Goal: Entertainment & Leisure: Consume media (video, audio)

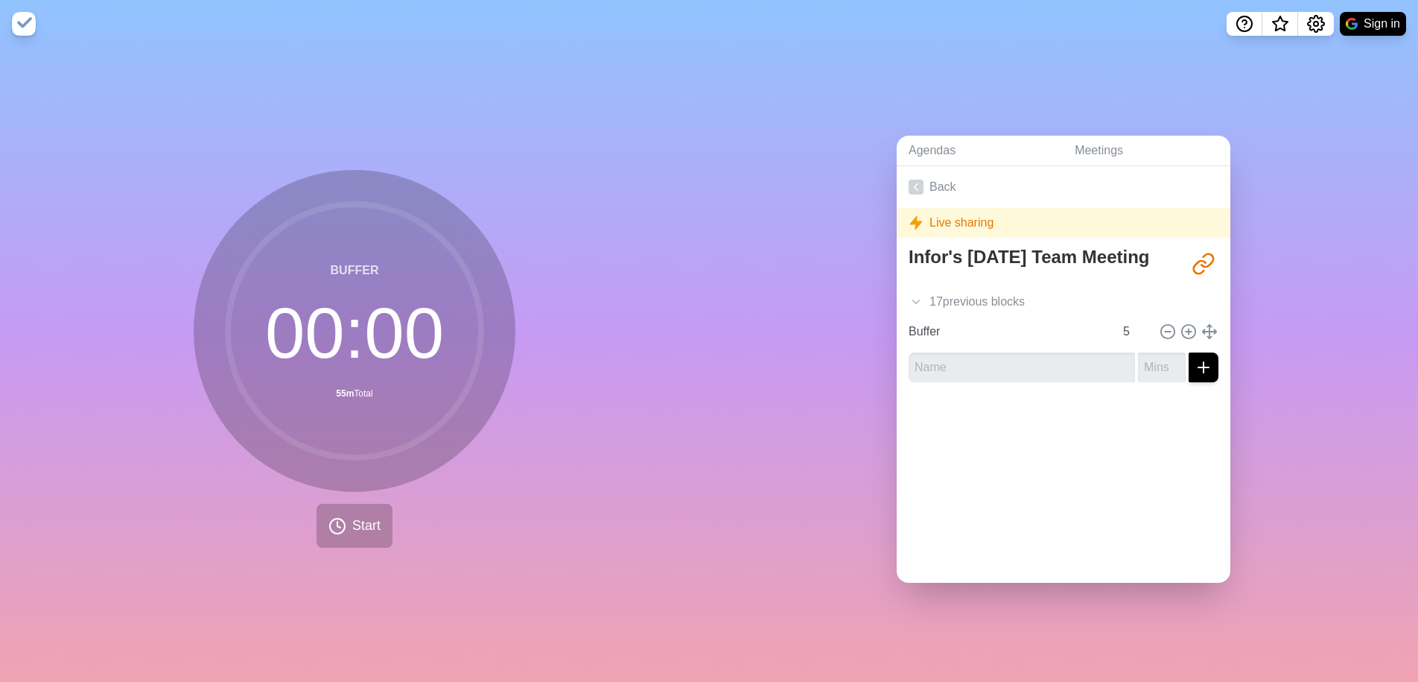
drag, startPoint x: 393, startPoint y: 568, endPoint x: 353, endPoint y: 529, distance: 55.8
click at [390, 559] on div "Buffer 00 : 00 55m Total Start" at bounding box center [354, 365] width 709 height 634
click at [353, 530] on span "Start" at bounding box center [366, 526] width 28 height 20
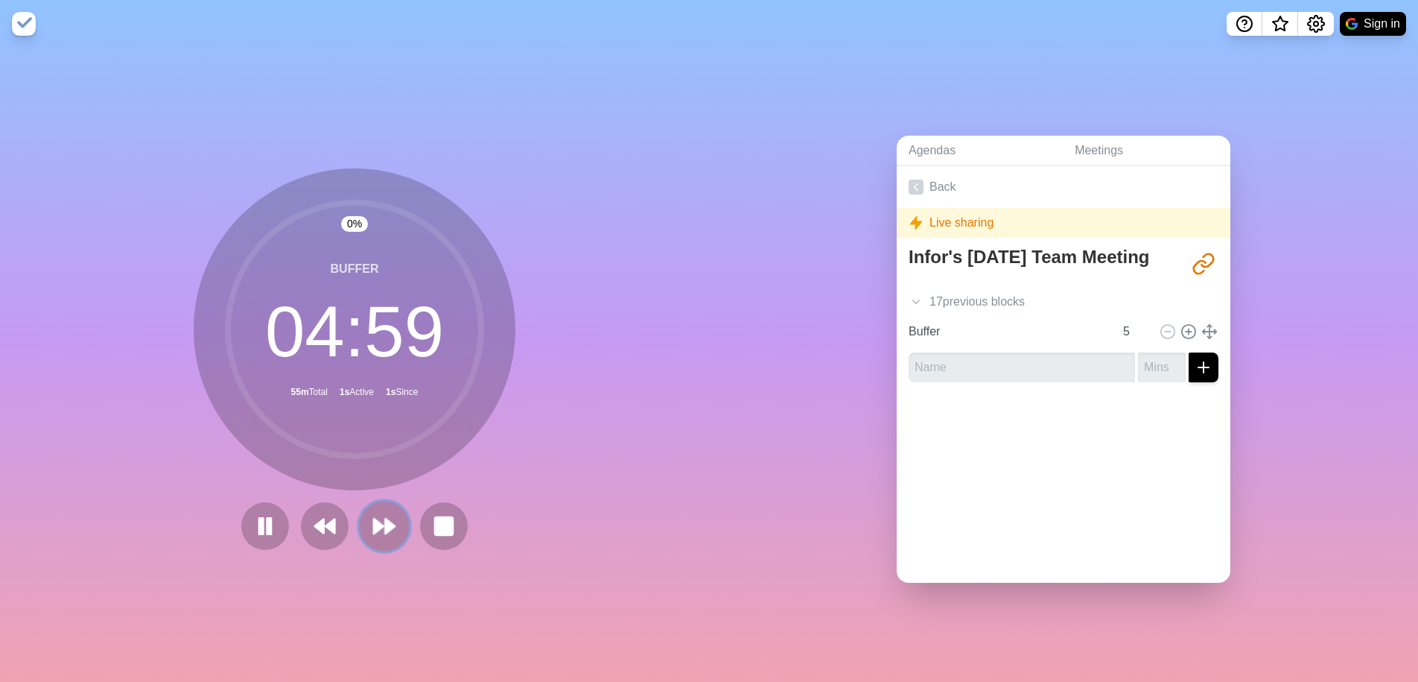
click at [389, 529] on polygon at bounding box center [390, 525] width 10 height 15
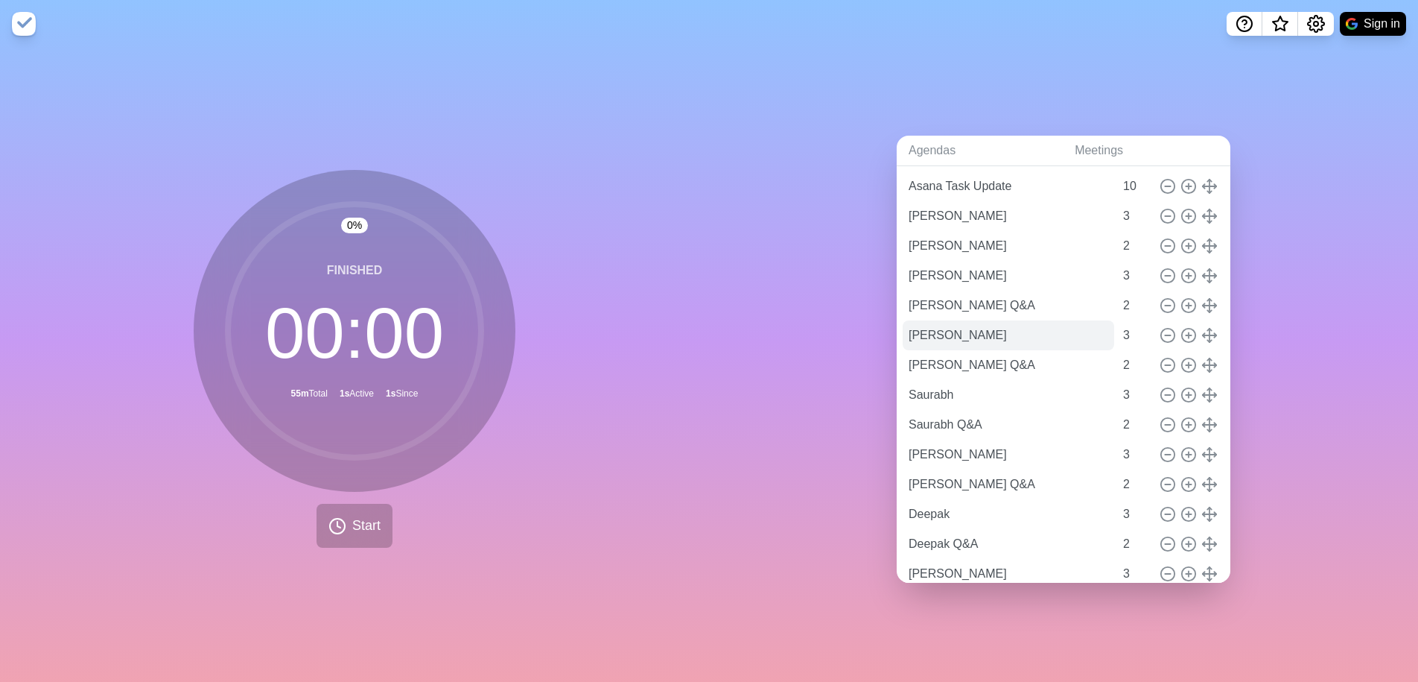
scroll to position [116, 0]
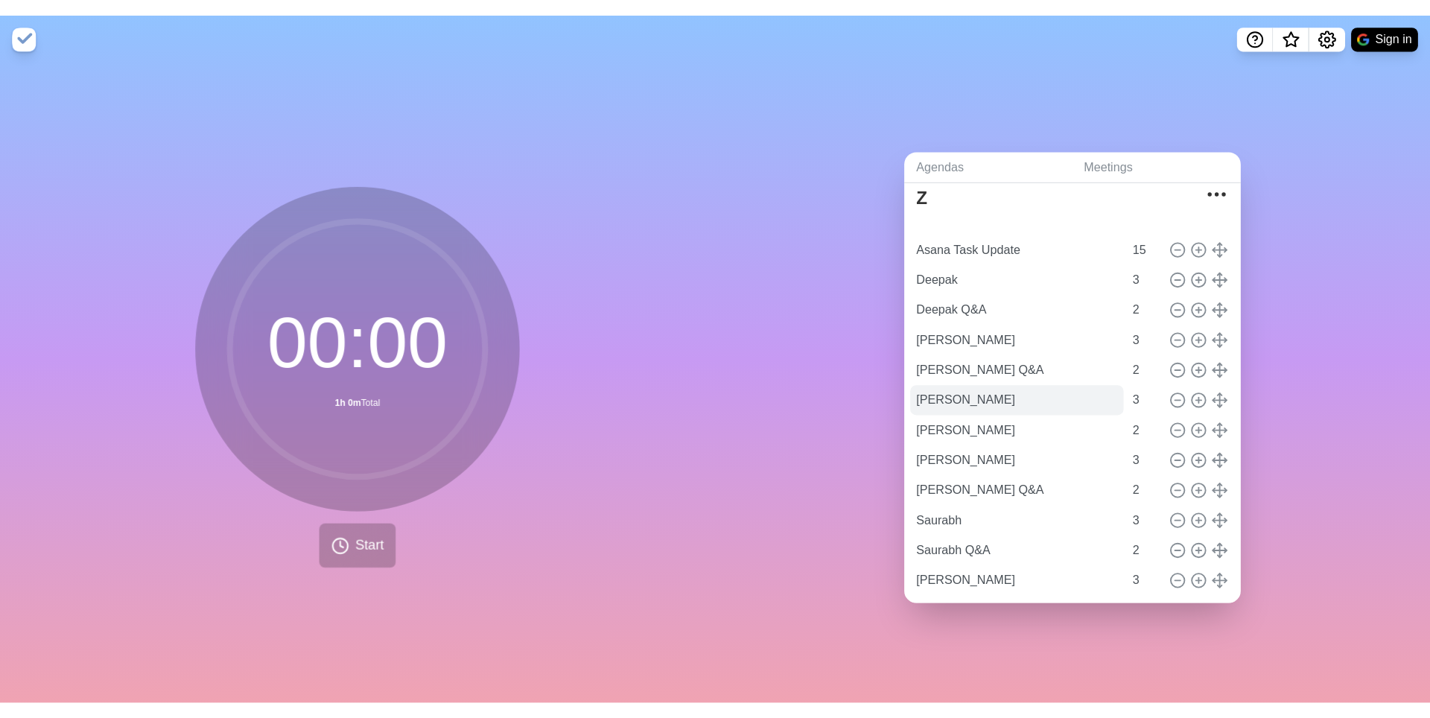
scroll to position [89, 0]
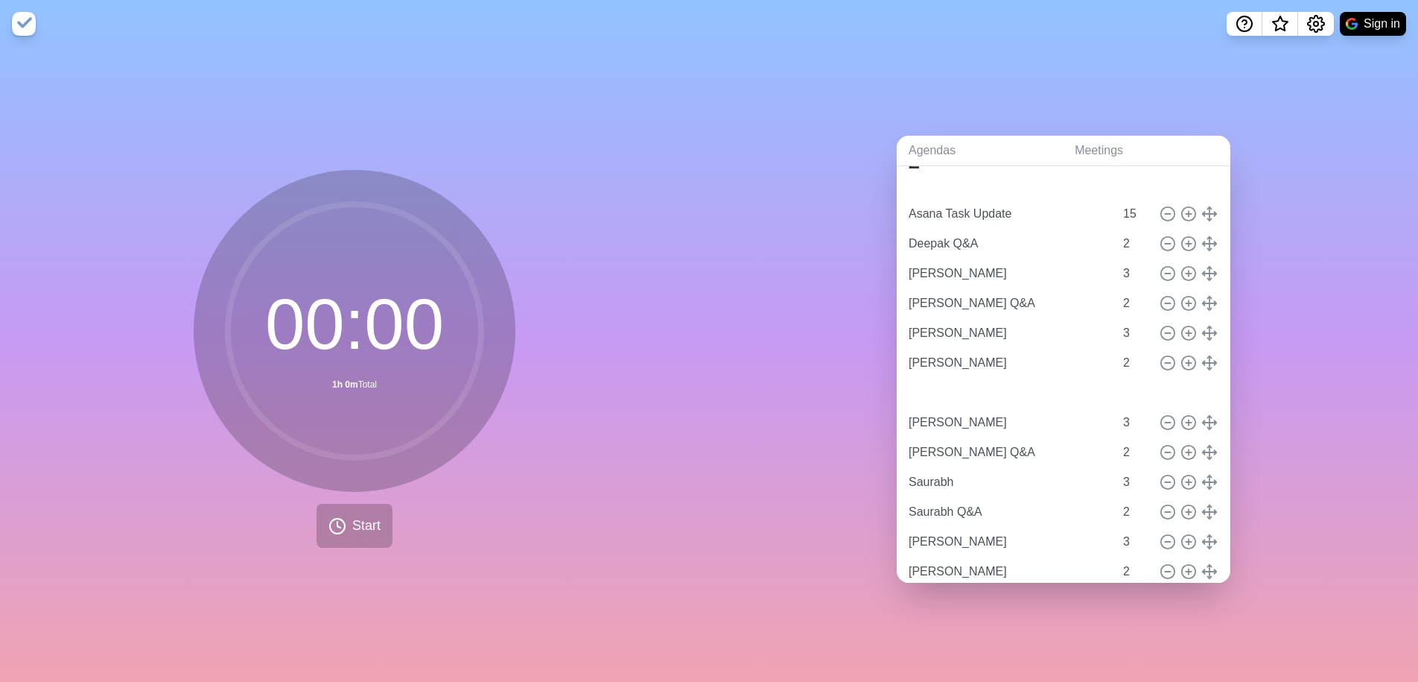
type input "Arnab"
type input "3"
type input "Arnab Q&A"
type input "2"
type input "Arturo"
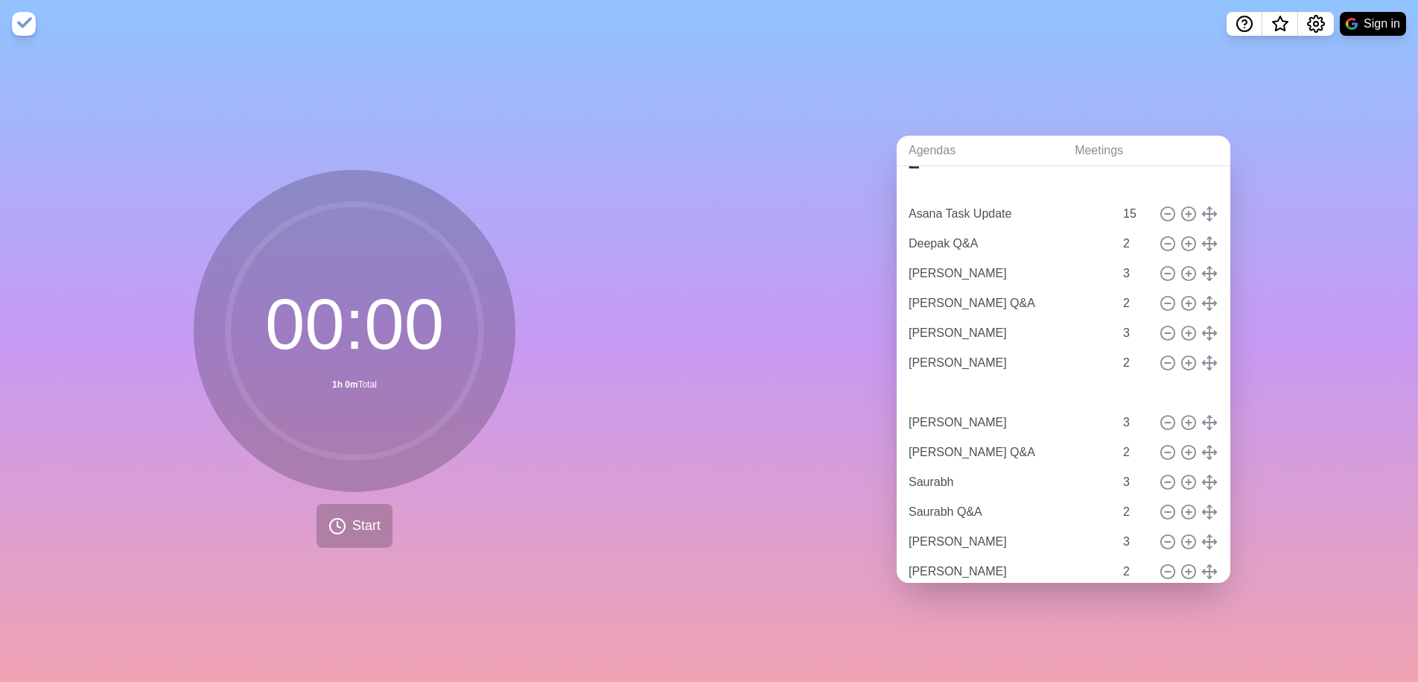
type input "3"
type input "Arturo Q&A"
type input "2"
type input "Deepak"
type input "3"
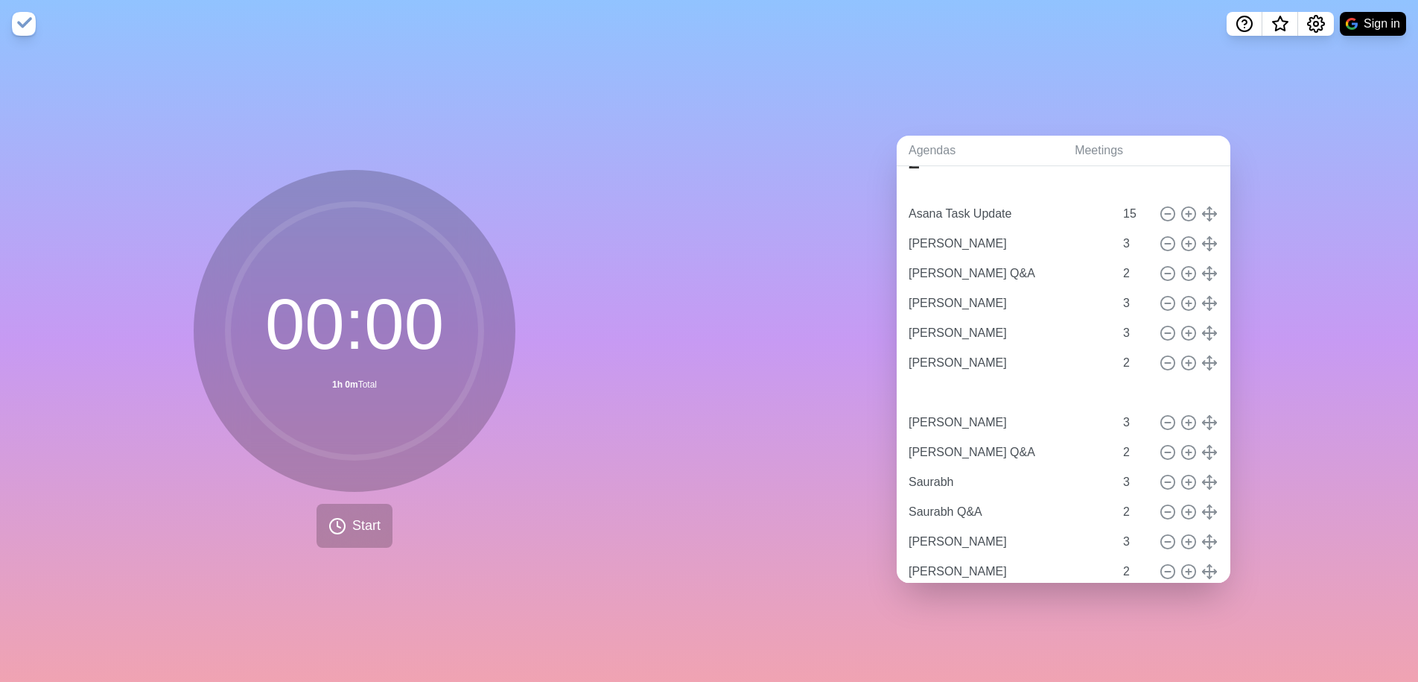
type input "Deepak Q&A"
type input "2"
type input "Arnab Q&A"
type input "2"
type input "Arturo"
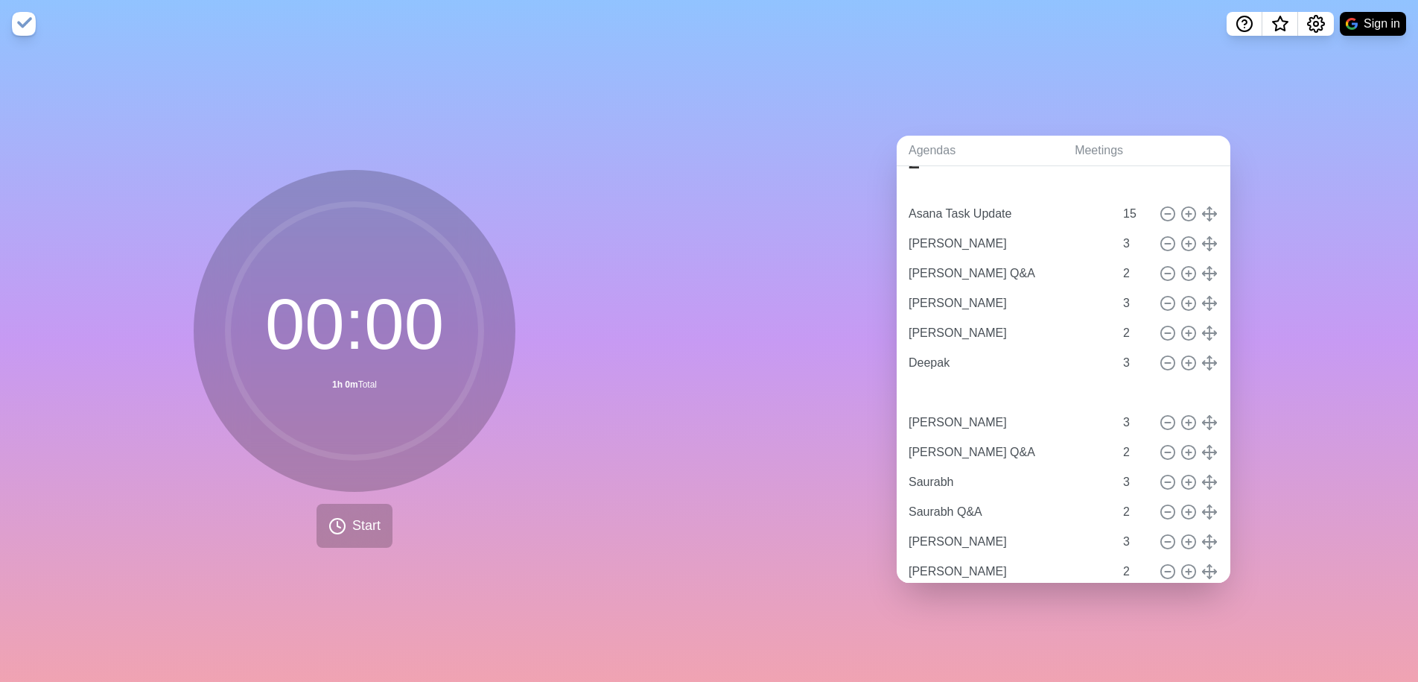
type input "3"
type input "Arturo Q&A"
type input "2"
type input "Deepak"
type input "3"
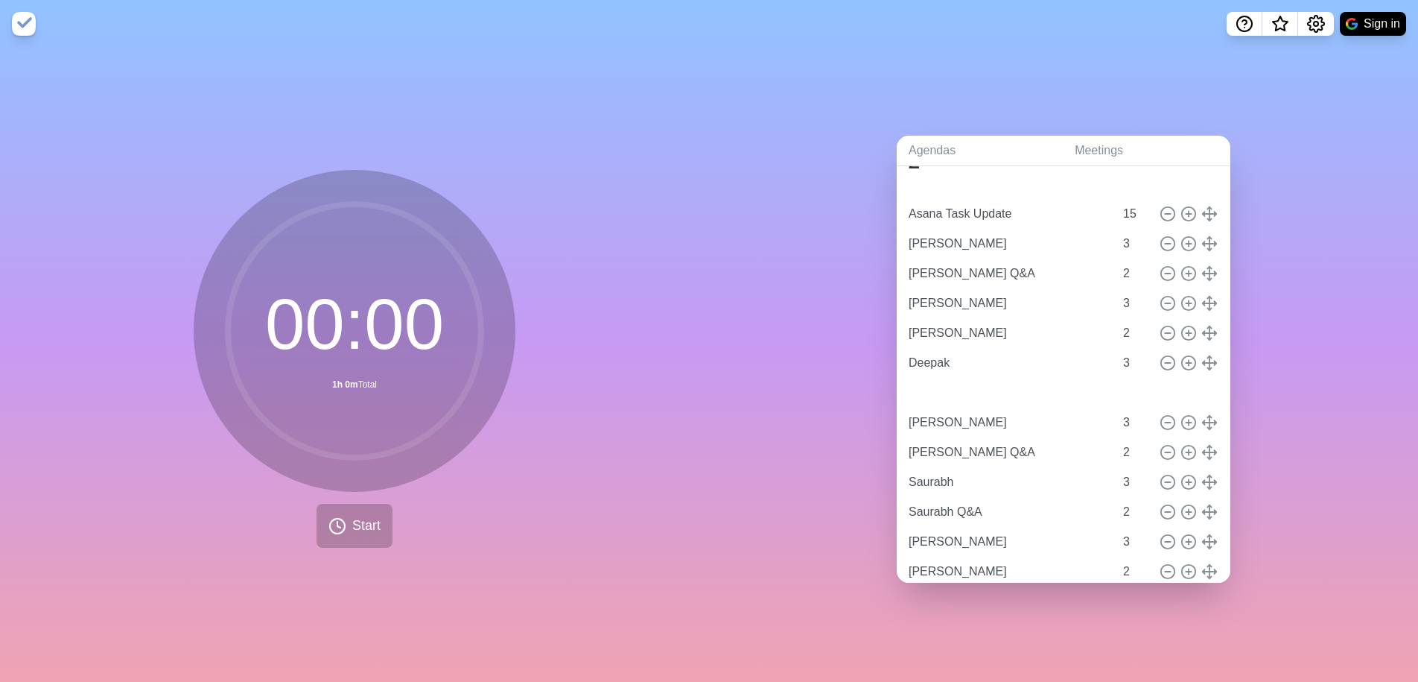
type input "Deepak Q&A"
type input "2"
type input "Arnab"
type input "3"
drag, startPoint x: 1235, startPoint y: 253, endPoint x: 1249, endPoint y: 36, distance: 218.0
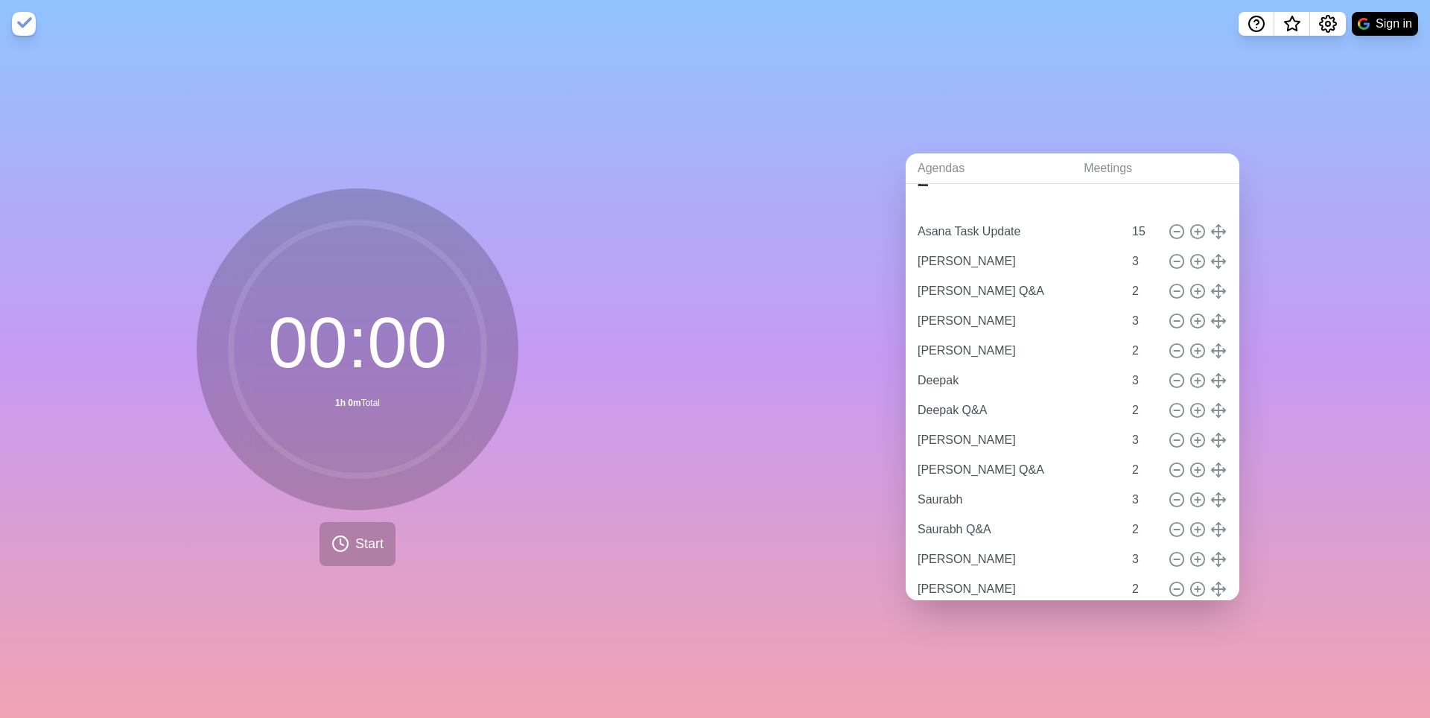
scroll to position [0, 0]
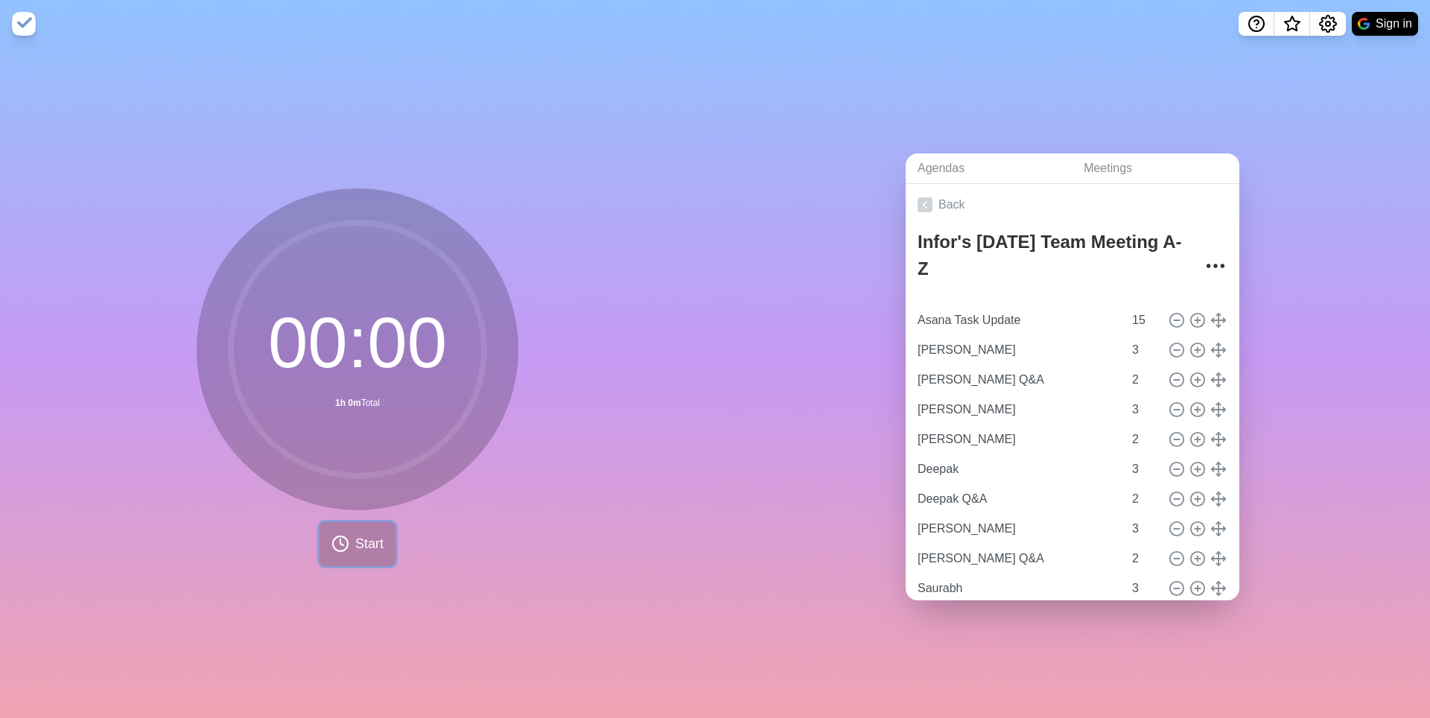
click at [361, 551] on span "Start" at bounding box center [369, 544] width 28 height 20
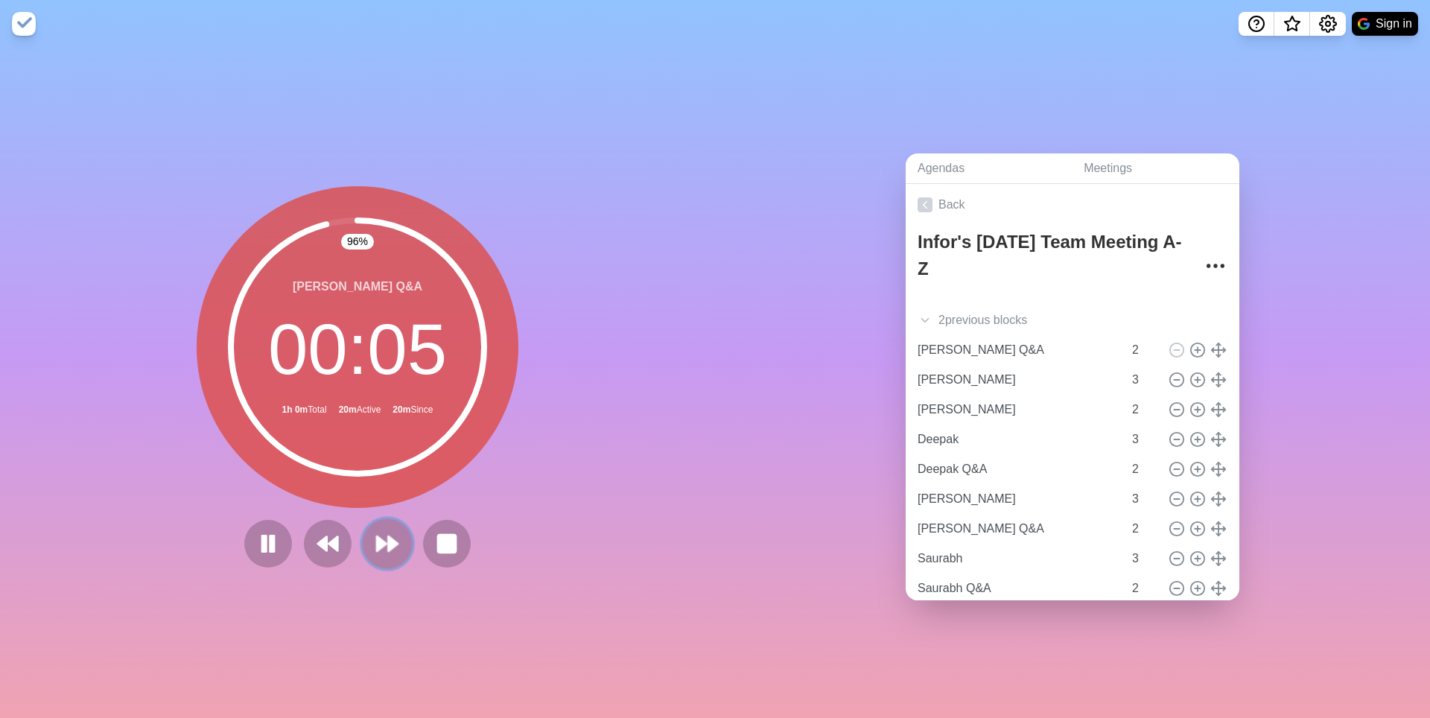
click at [383, 554] on icon at bounding box center [387, 543] width 25 height 25
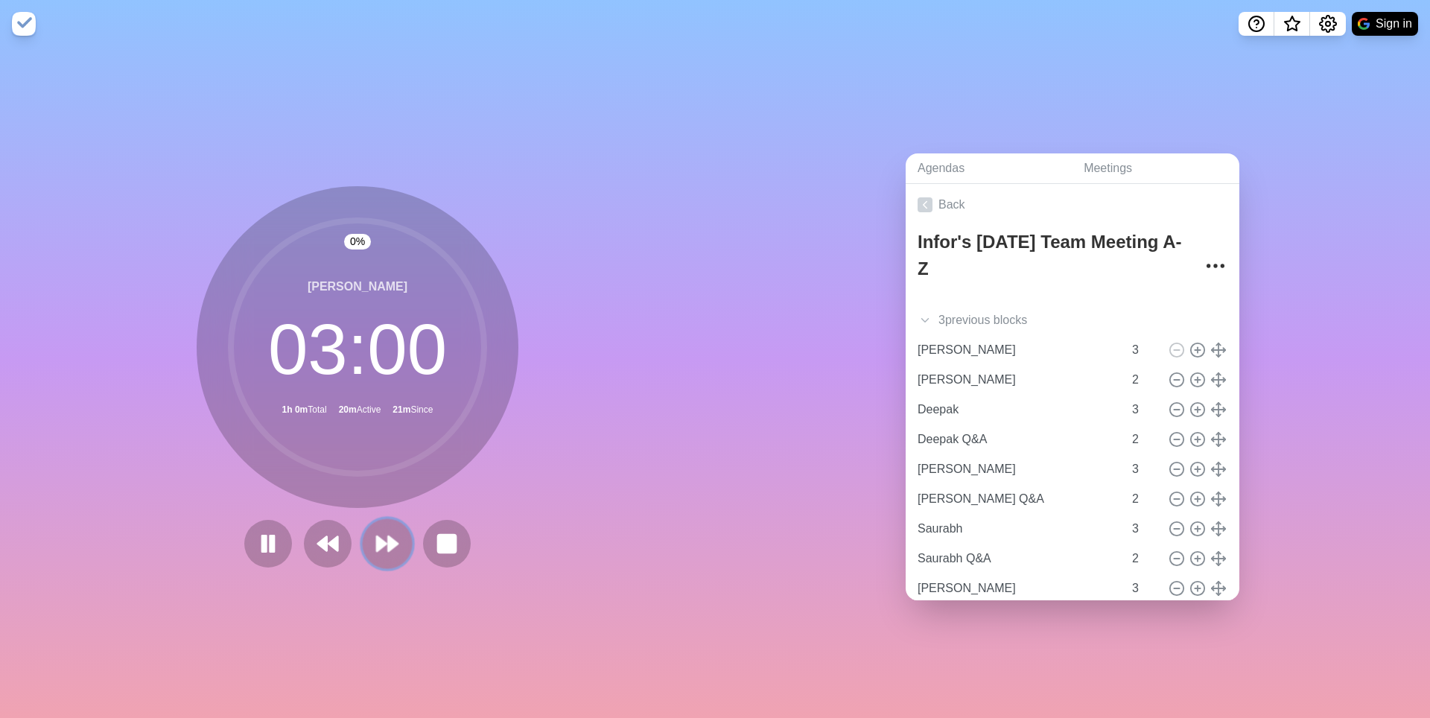
click at [386, 551] on icon at bounding box center [387, 543] width 25 height 25
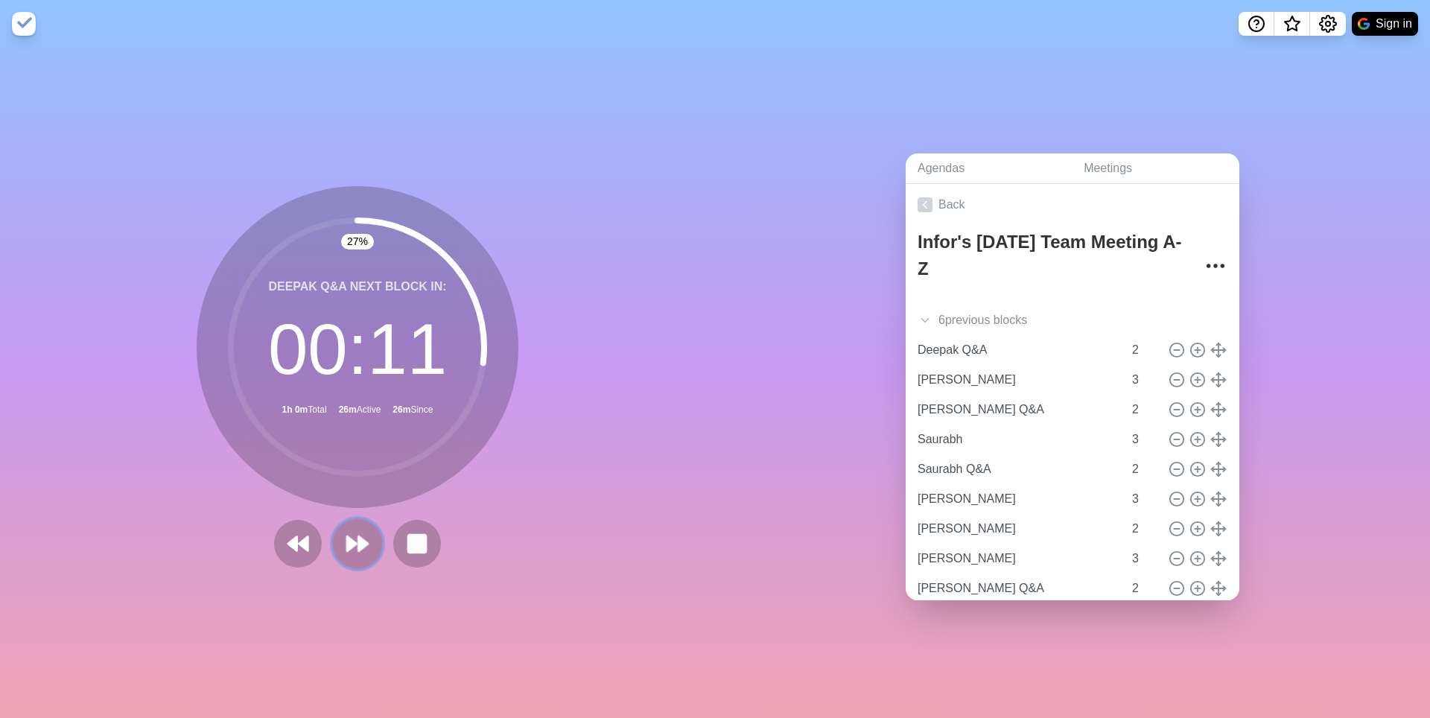
click at [358, 548] on polygon at bounding box center [363, 543] width 10 height 15
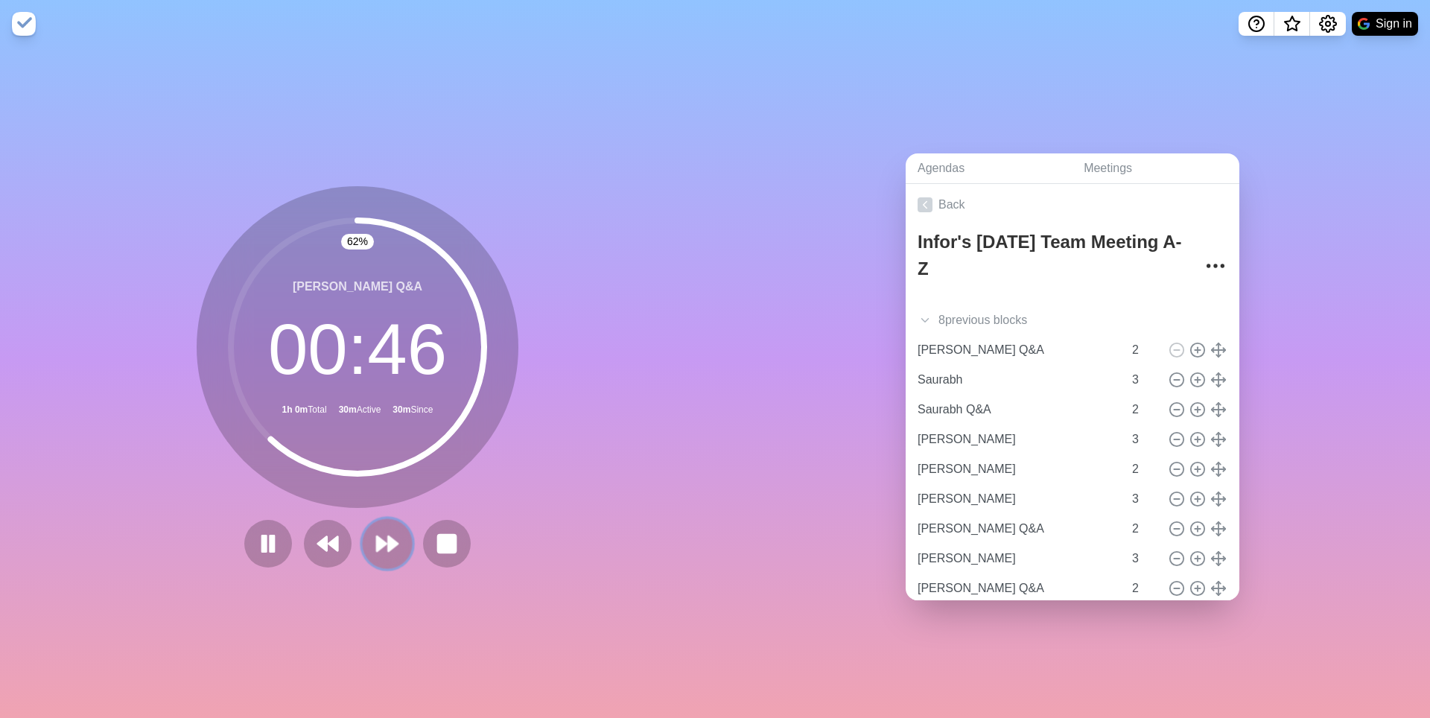
click at [386, 551] on icon at bounding box center [387, 543] width 25 height 25
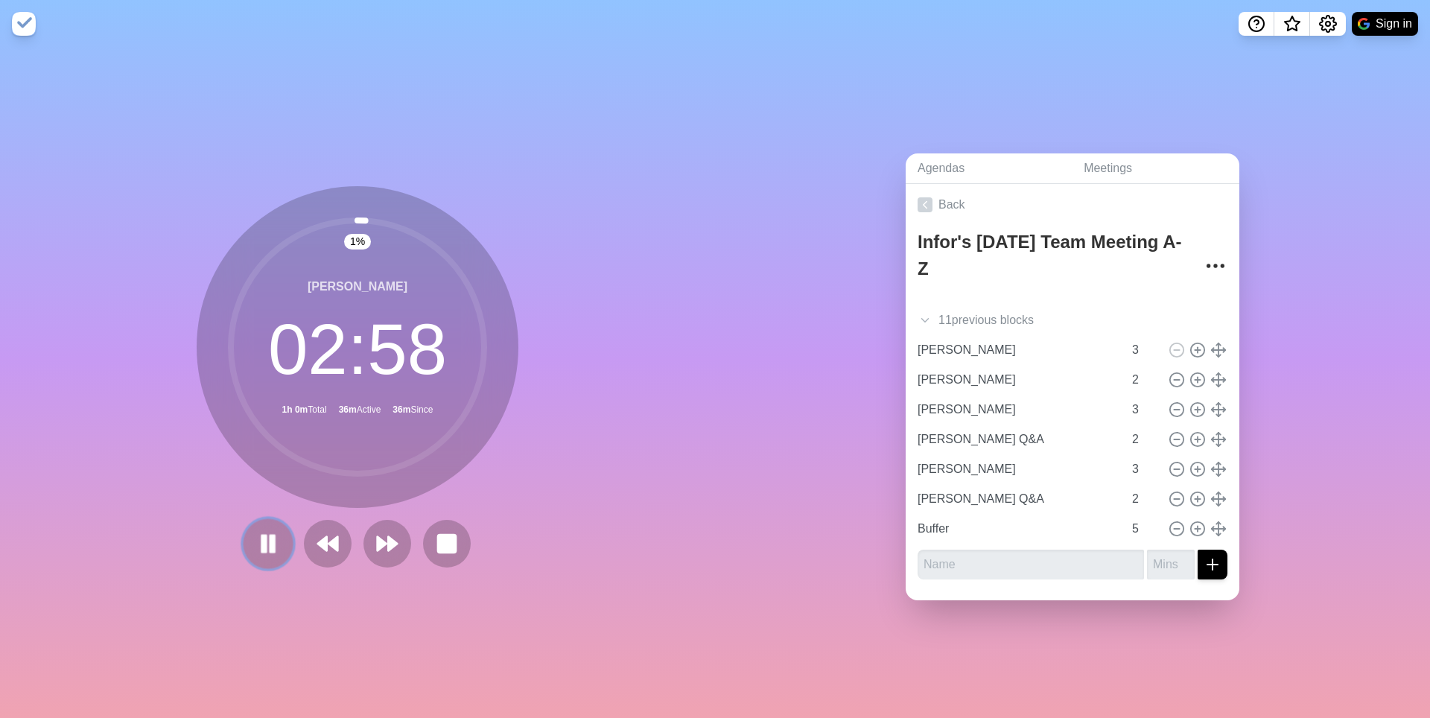
click at [256, 555] on icon at bounding box center [268, 543] width 25 height 25
click at [387, 548] on polygon at bounding box center [382, 543] width 10 height 15
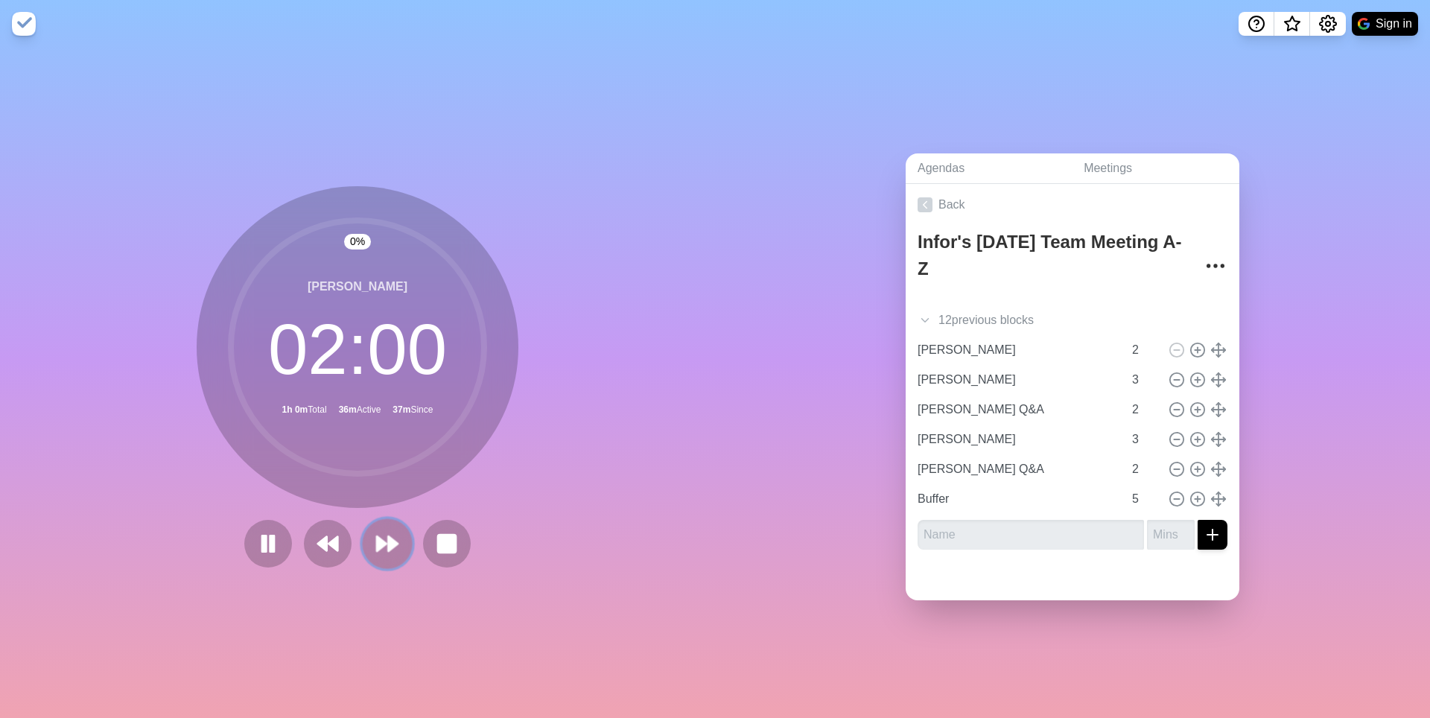
click at [387, 548] on polygon at bounding box center [382, 543] width 10 height 15
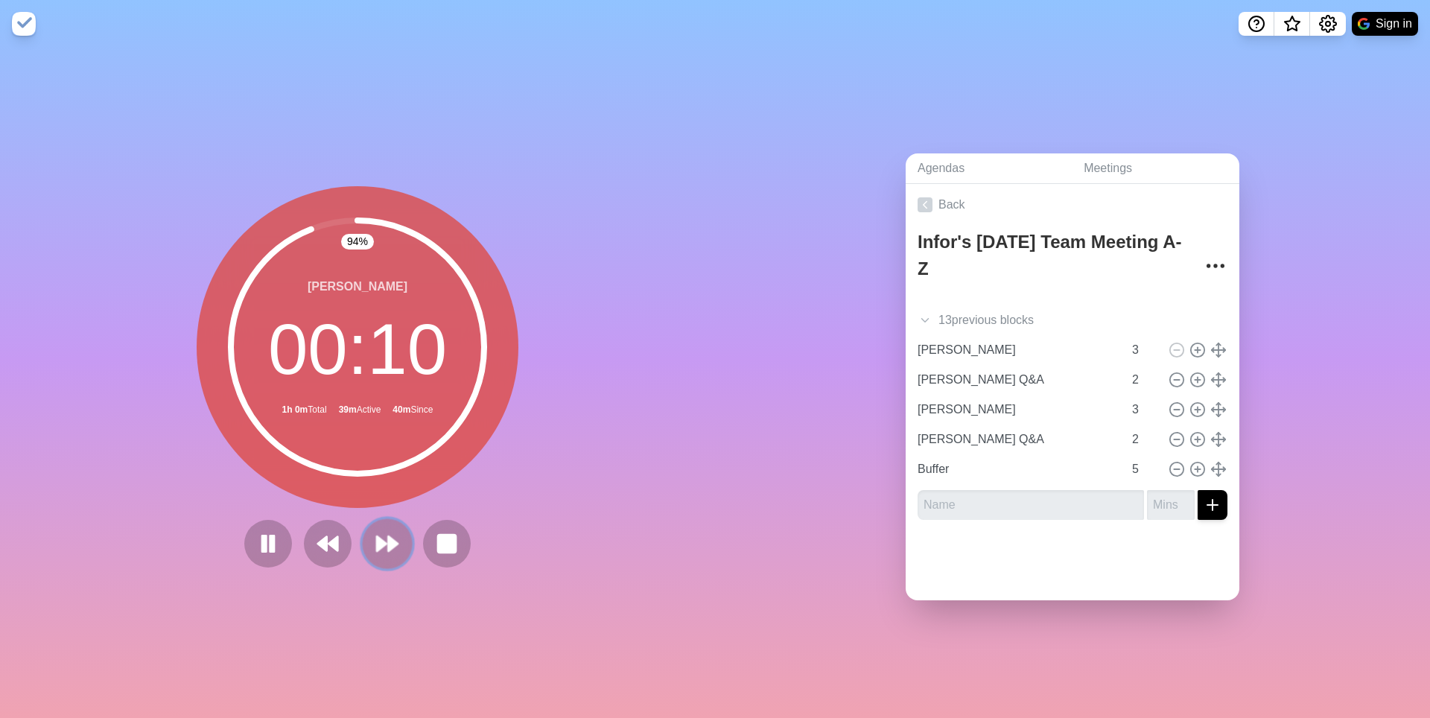
click at [379, 535] on icon at bounding box center [387, 543] width 25 height 25
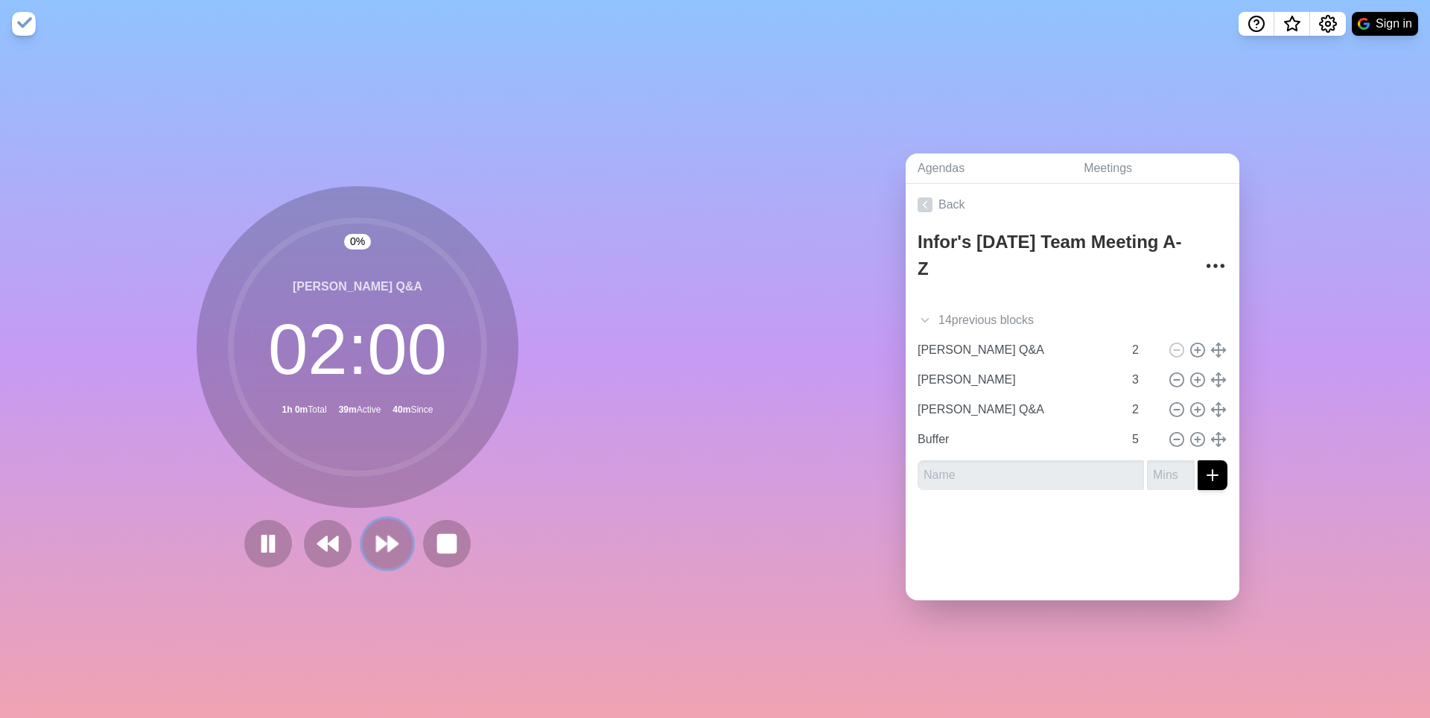
click at [383, 551] on polygon at bounding box center [382, 543] width 10 height 15
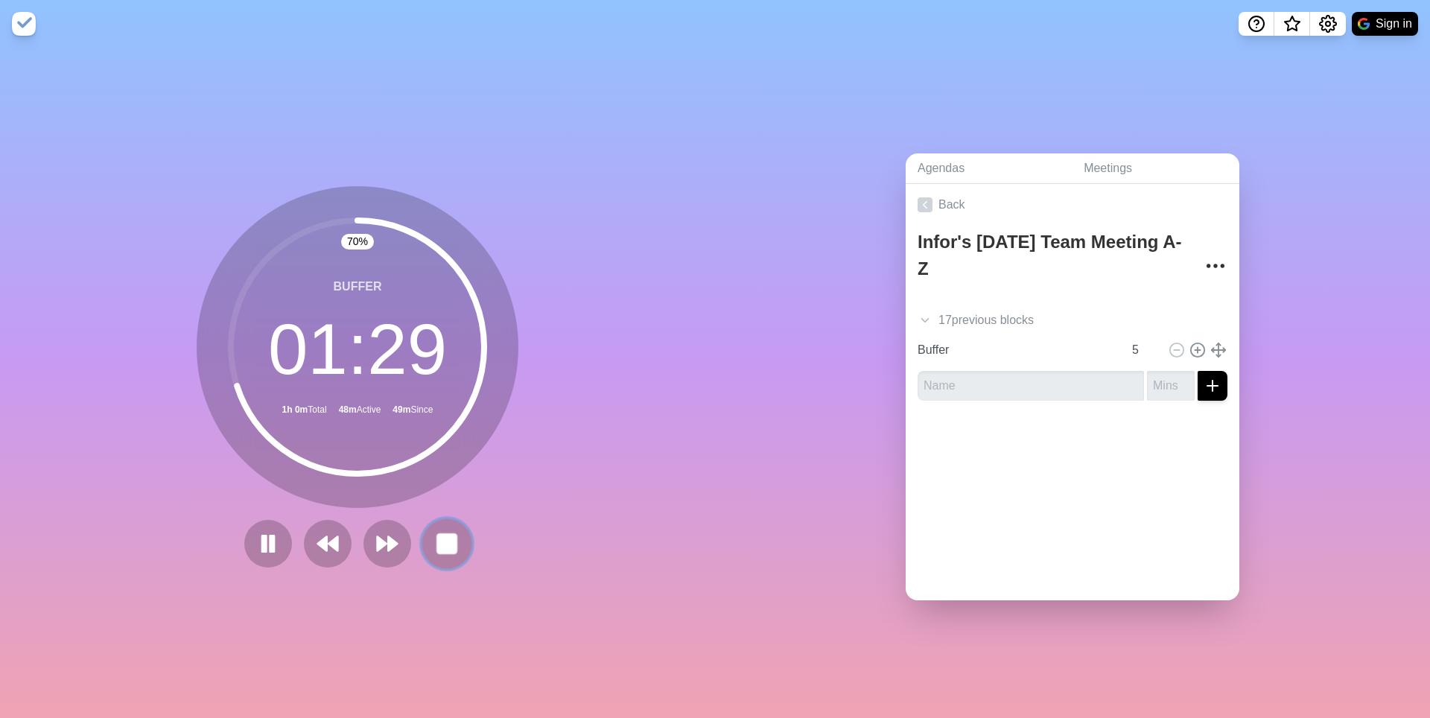
click at [456, 550] on rect at bounding box center [446, 543] width 19 height 19
click at [471, 545] on div "70 % Buffer 01 : 29 1h 0m Total 48m Active 49m Since" at bounding box center [358, 376] width 322 height 381
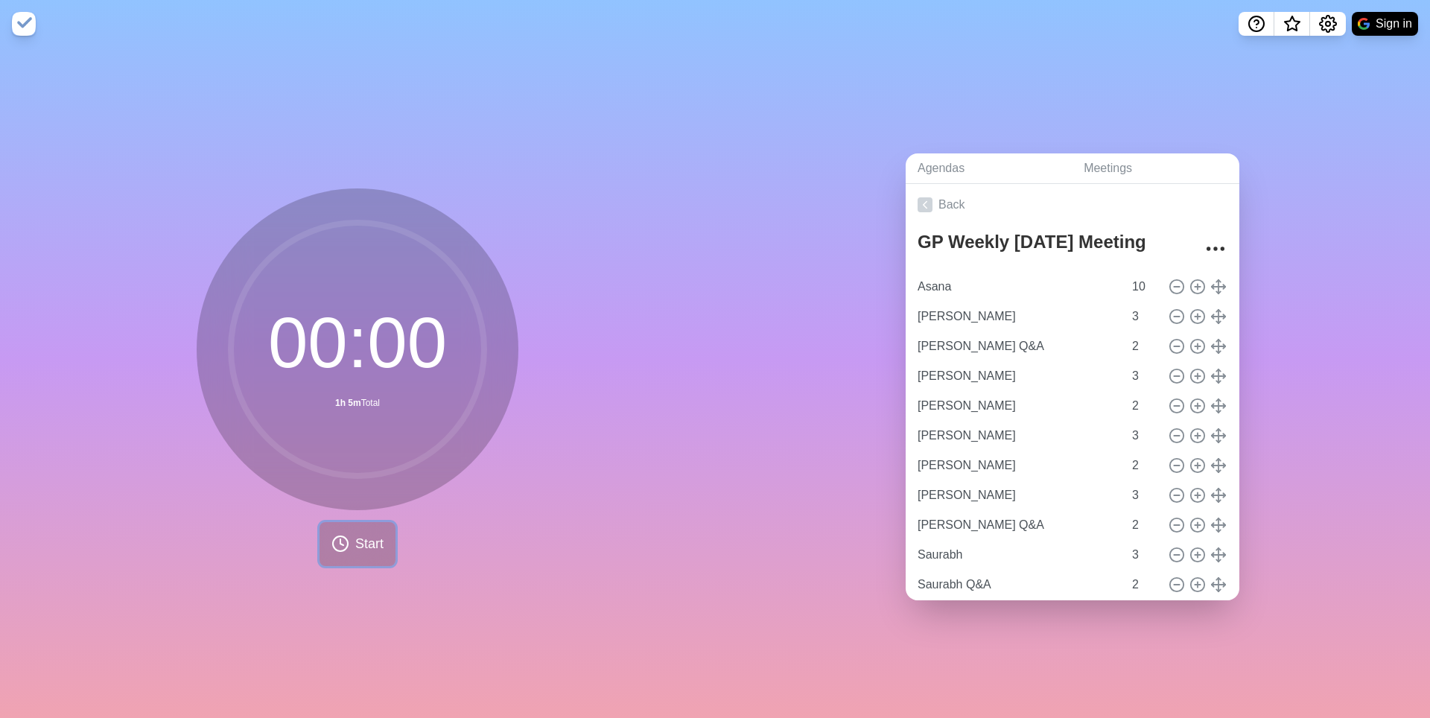
click at [370, 553] on span "Start" at bounding box center [369, 544] width 28 height 20
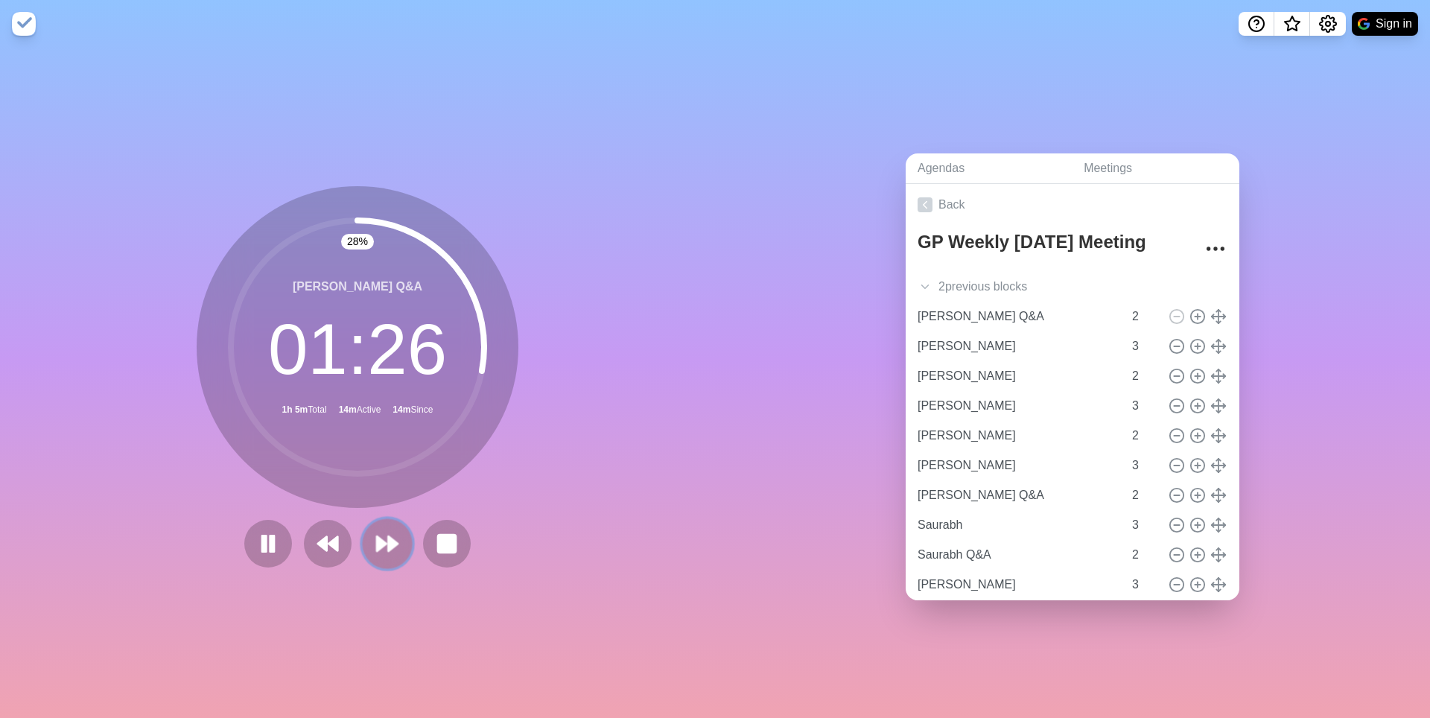
click at [389, 542] on icon at bounding box center [387, 543] width 25 height 25
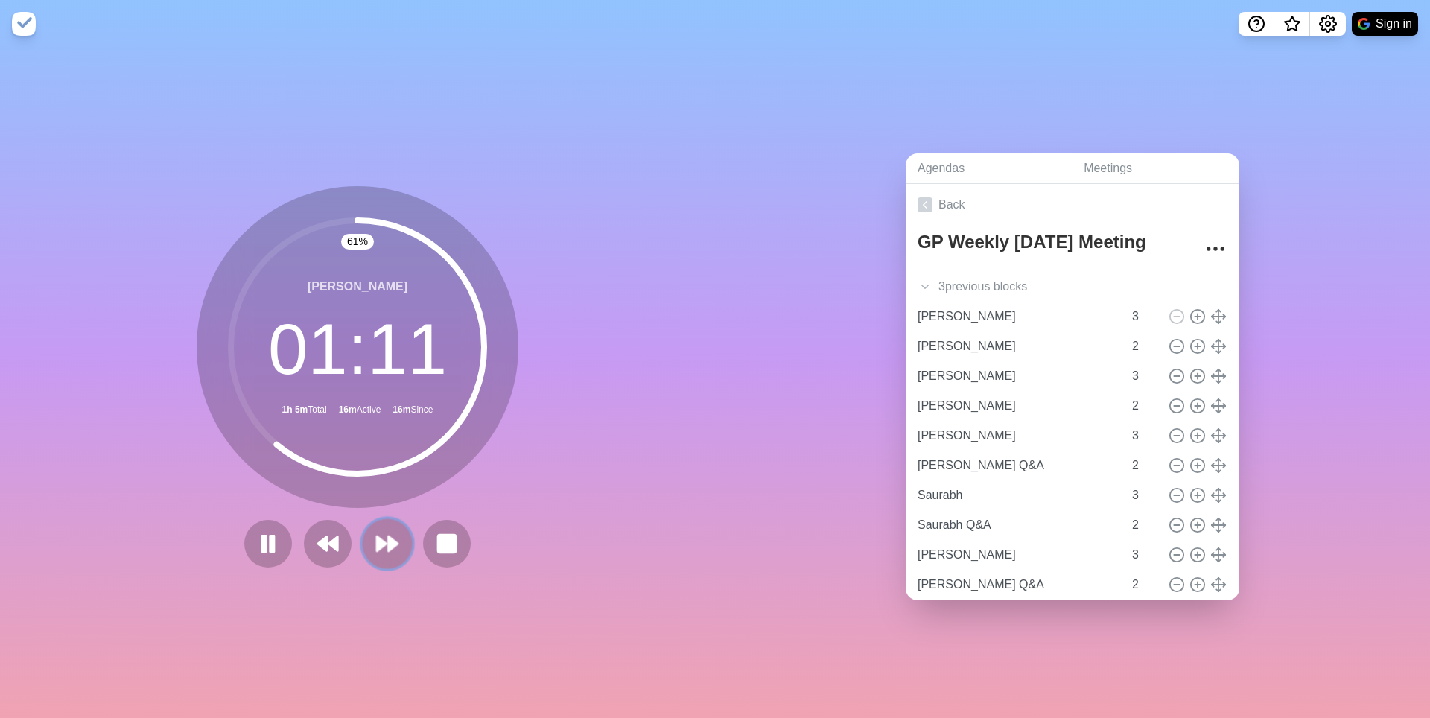
click at [381, 546] on polygon at bounding box center [382, 543] width 10 height 15
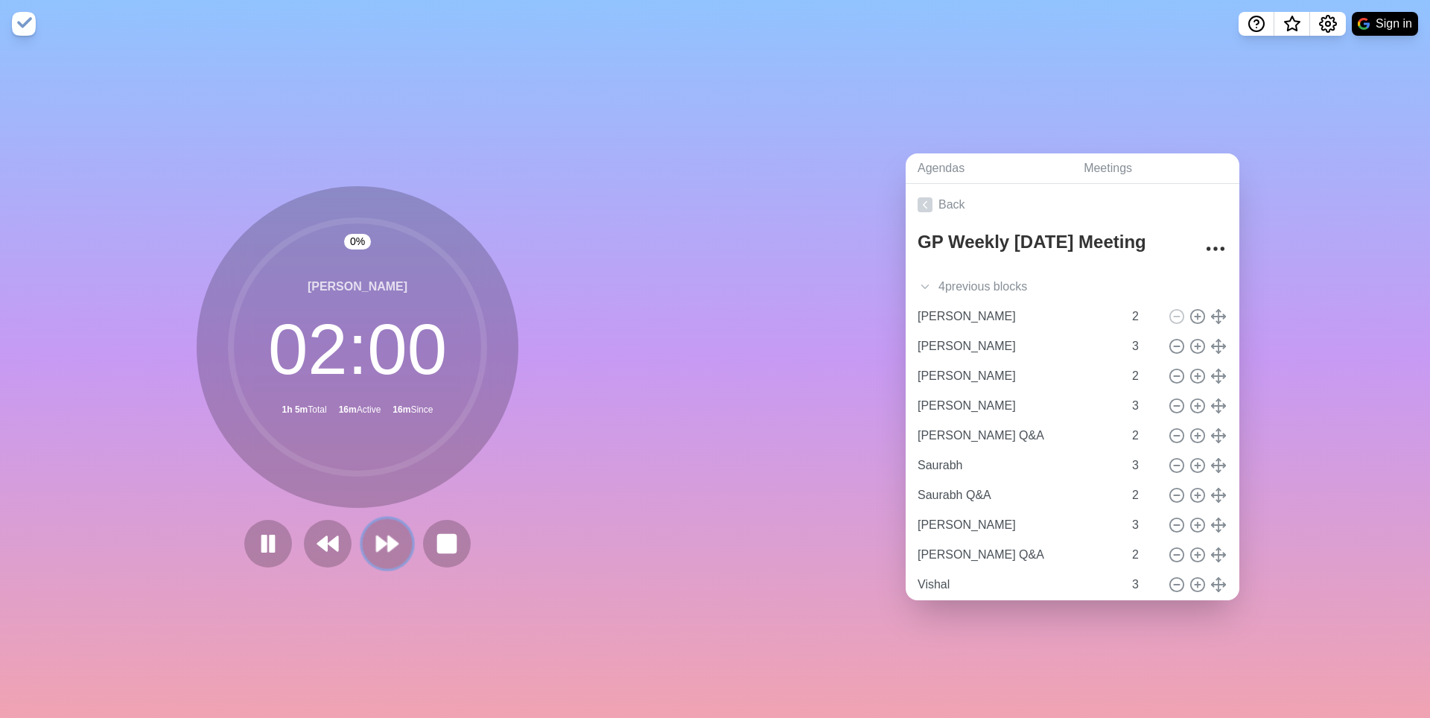
click at [382, 551] on polygon at bounding box center [382, 543] width 10 height 15
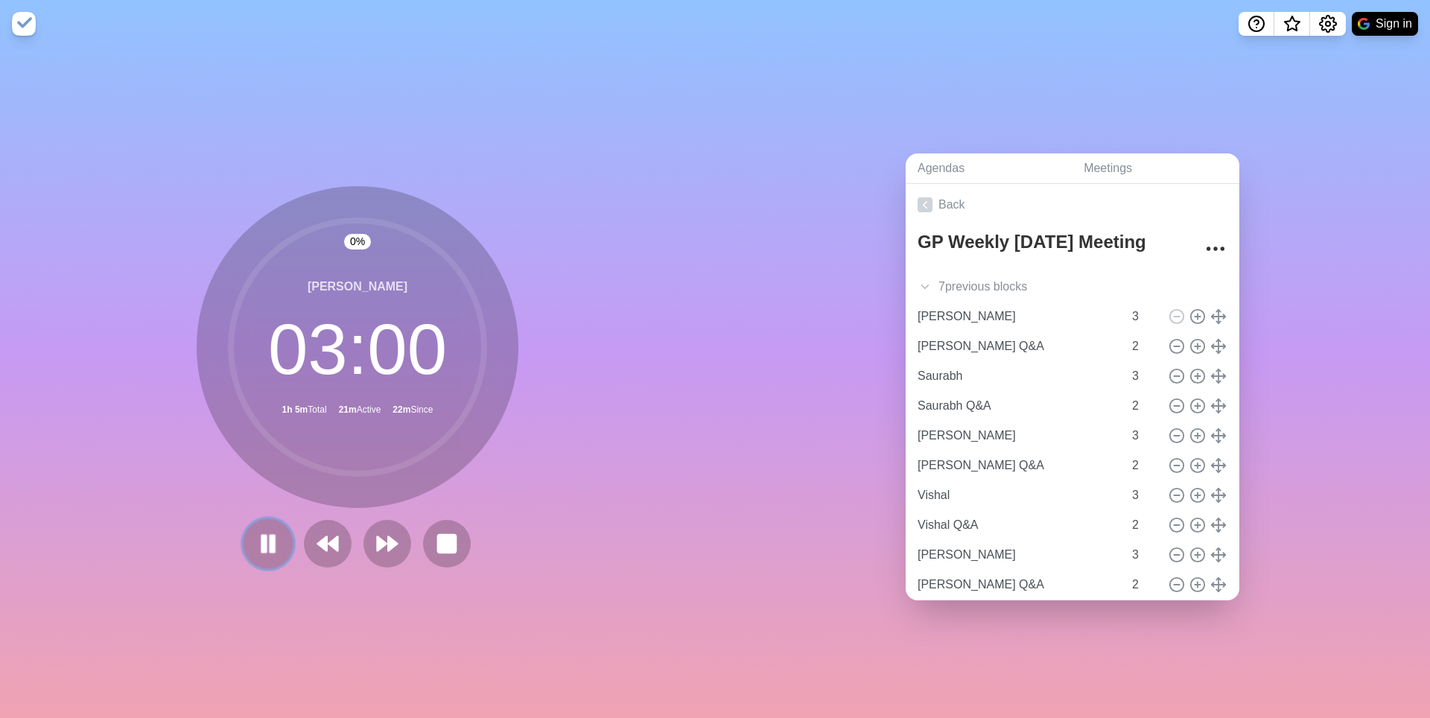
click at [256, 550] on icon at bounding box center [268, 543] width 25 height 25
click at [261, 546] on polygon at bounding box center [268, 543] width 15 height 19
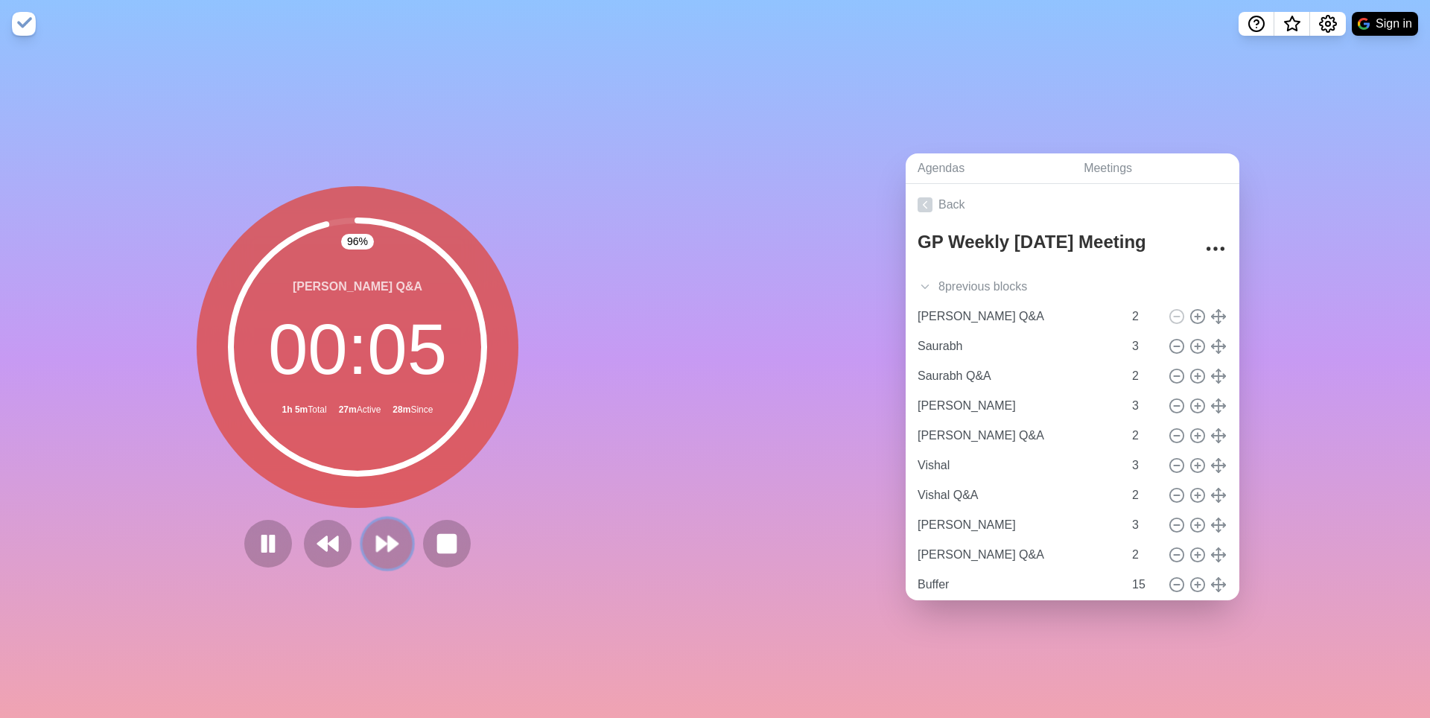
click at [384, 549] on polygon at bounding box center [382, 543] width 10 height 15
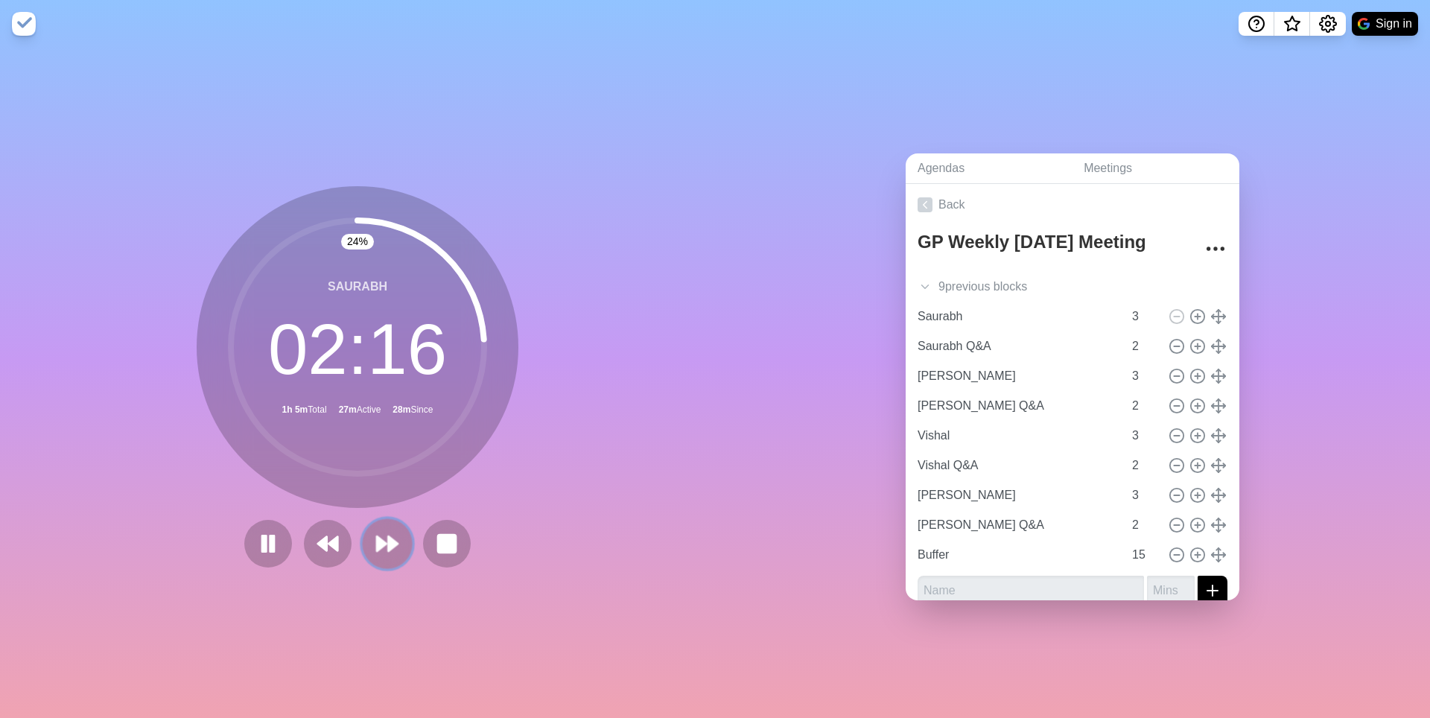
click at [387, 552] on icon at bounding box center [387, 543] width 25 height 25
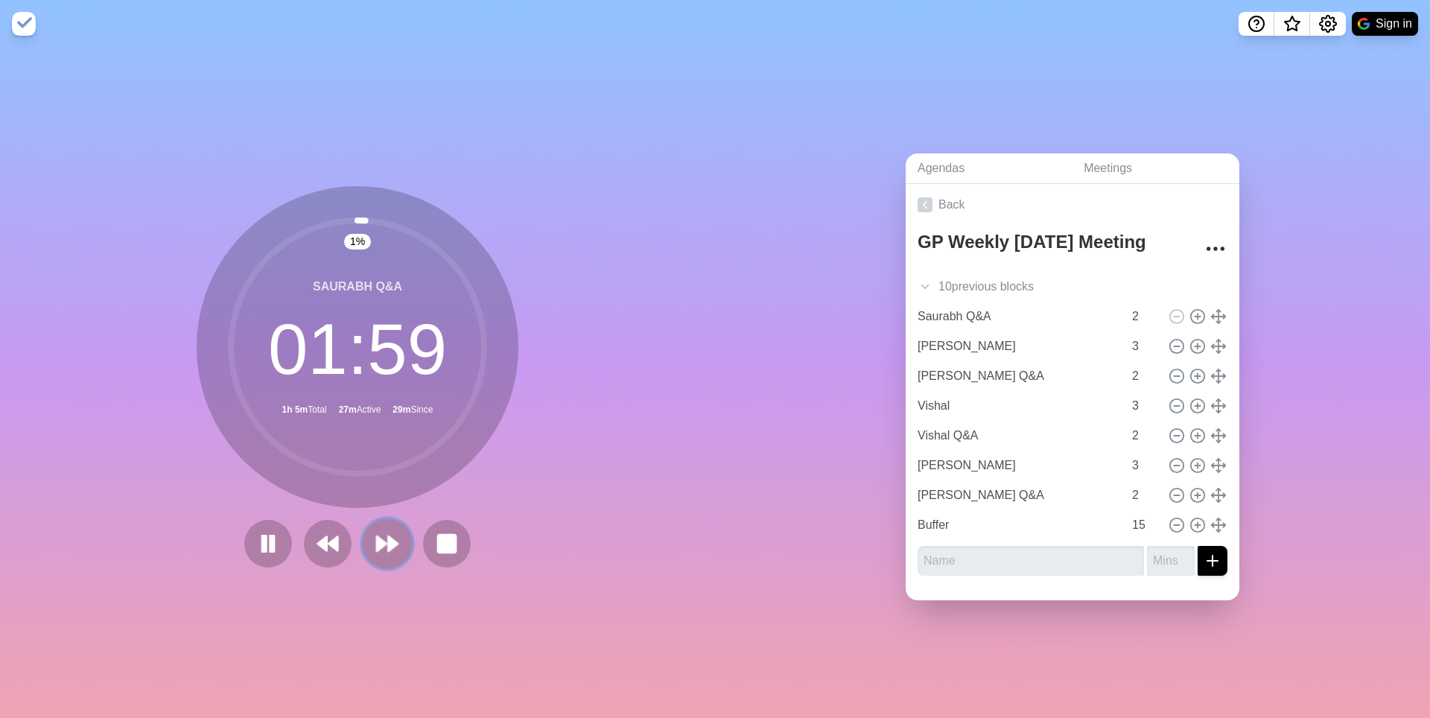
click at [395, 549] on polygon at bounding box center [393, 543] width 10 height 15
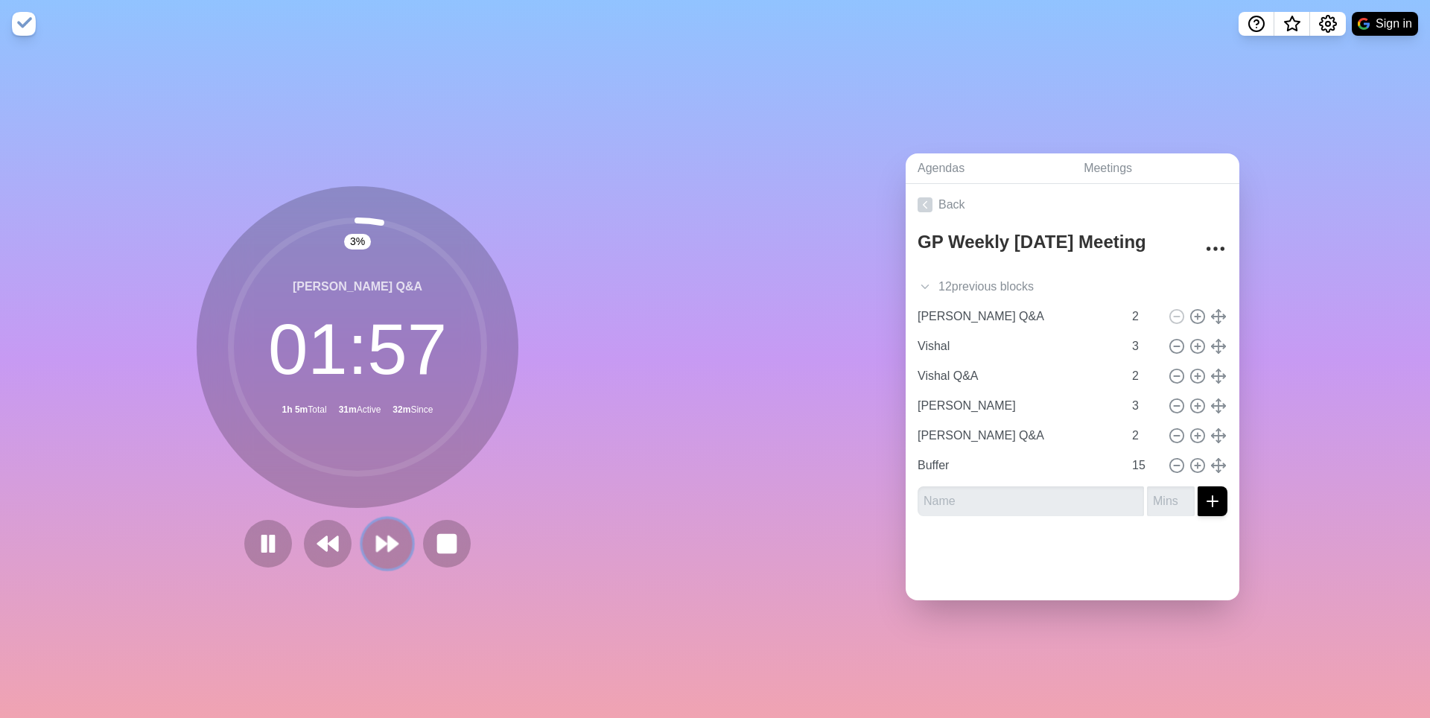
click at [395, 545] on polygon at bounding box center [393, 543] width 10 height 15
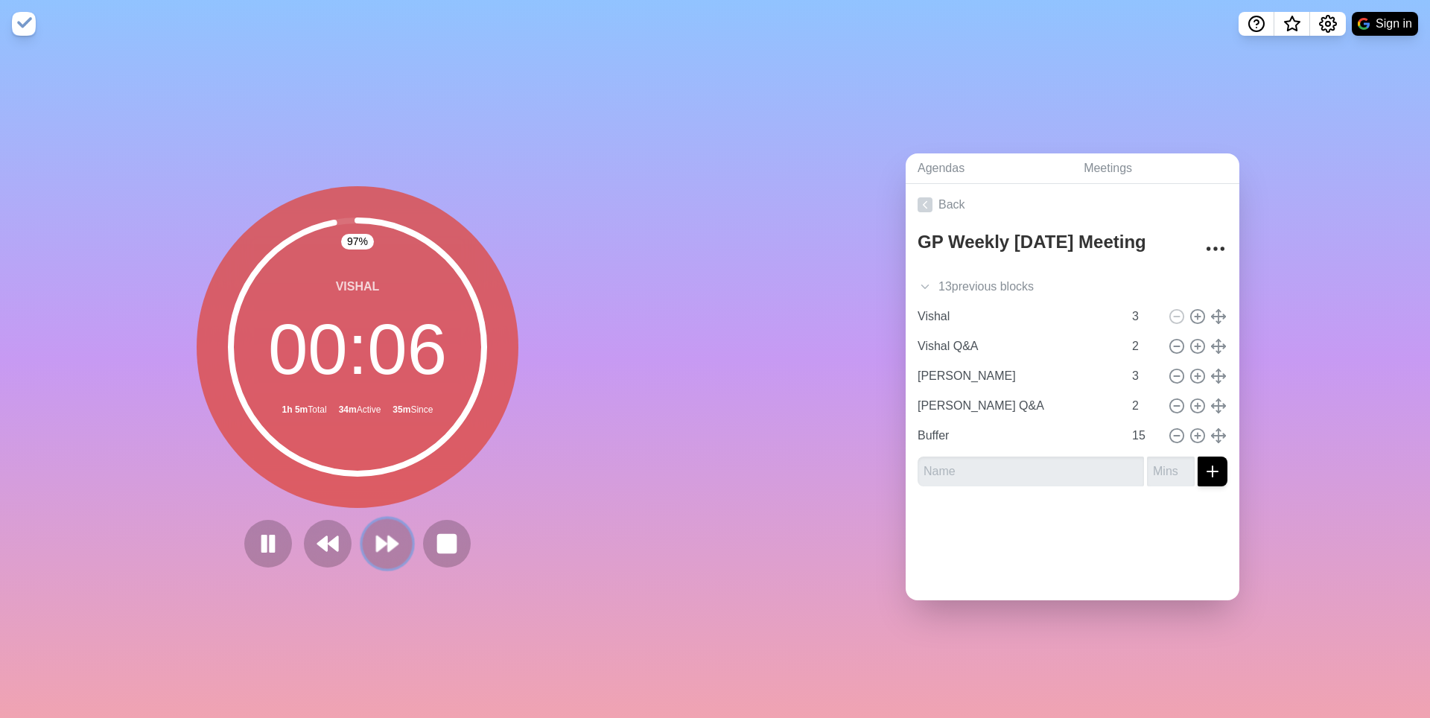
click at [394, 539] on icon at bounding box center [387, 543] width 25 height 25
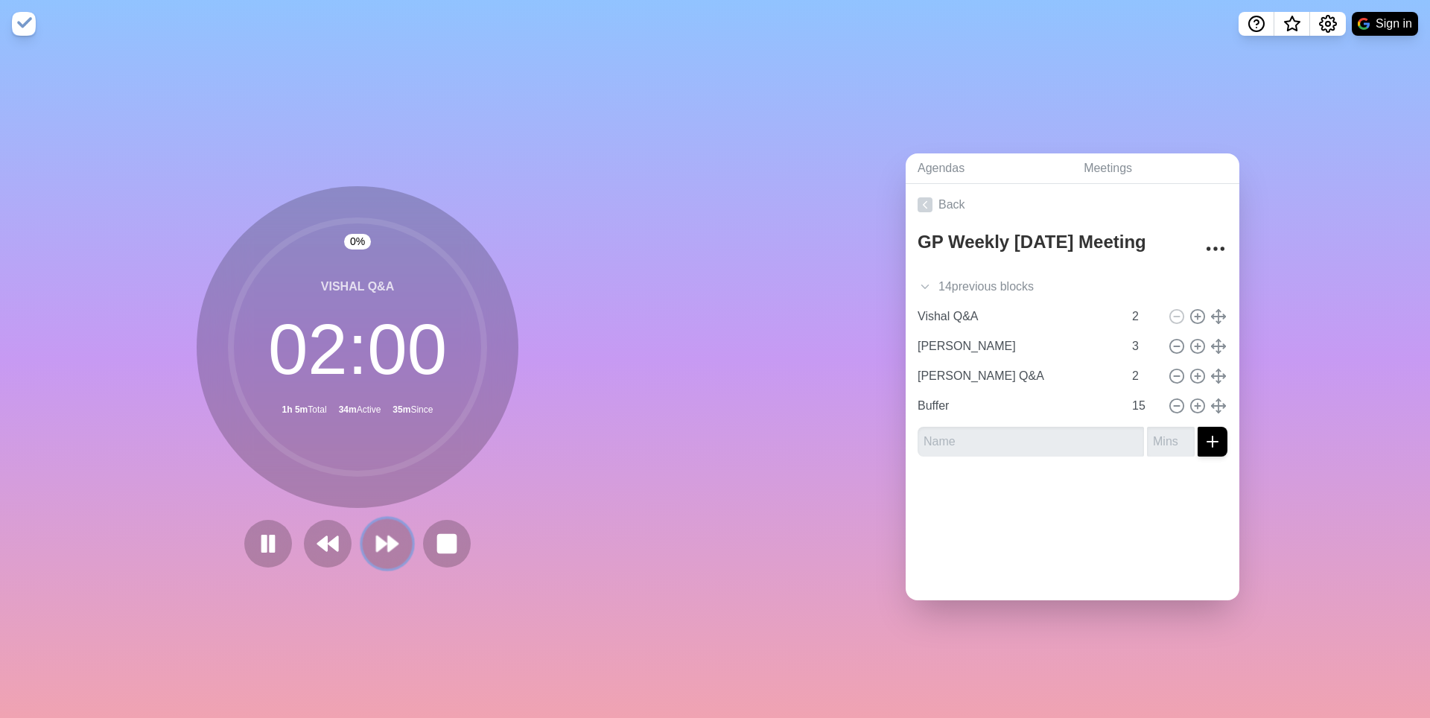
click at [392, 541] on polygon at bounding box center [393, 543] width 10 height 15
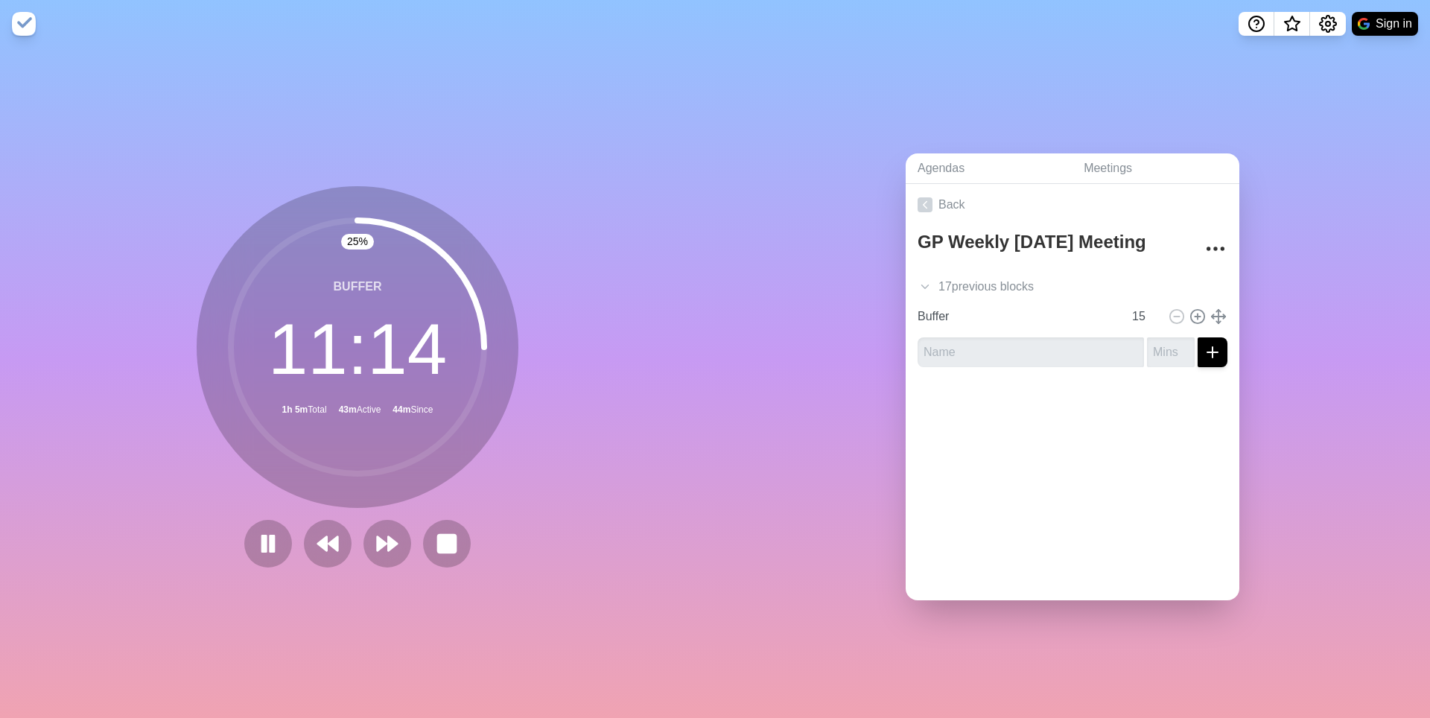
click at [1044, 273] on div "Agendas Meetings Back GP Weekly [DATE] Meeting GP Weekly [DATE] Meeting 17 prev…" at bounding box center [1072, 383] width 715 height 670
click at [651, 187] on div "25 % Buffer 11 : 12 1h 5m Total 43m Active 44m Since" at bounding box center [357, 383] width 715 height 670
click at [456, 552] on rect at bounding box center [446, 543] width 19 height 19
